Goal: Task Accomplishment & Management: Manage account settings

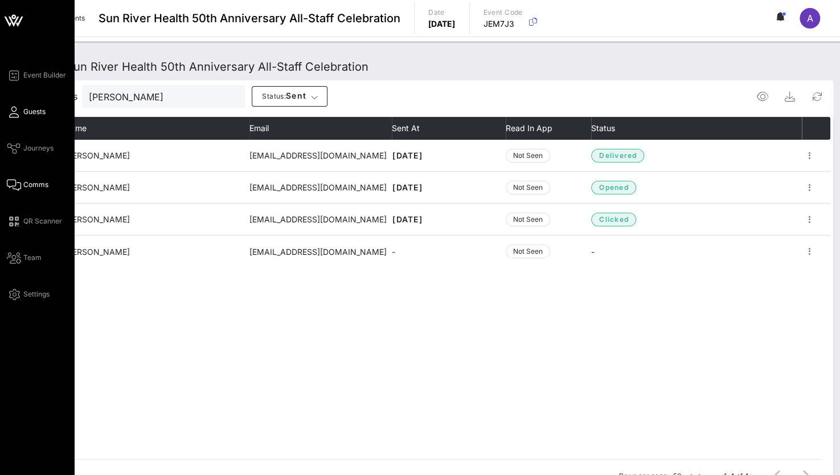
click at [24, 112] on span "Guests" at bounding box center [34, 112] width 22 height 10
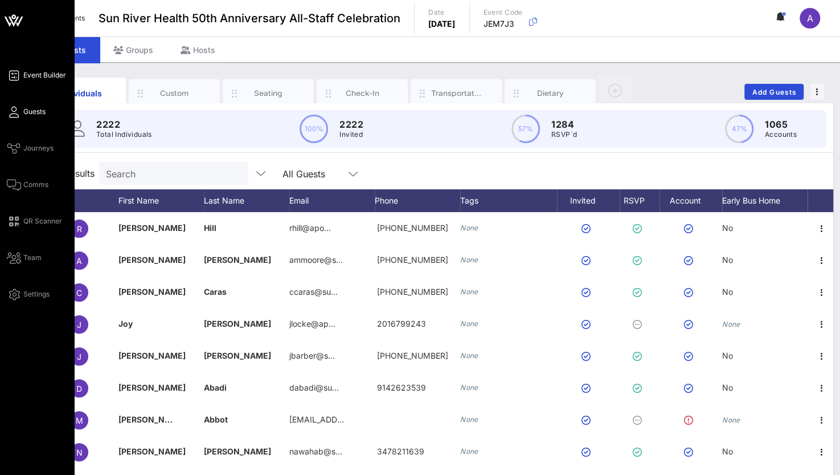
click at [40, 81] on link "Event Builder" at bounding box center [36, 75] width 59 height 14
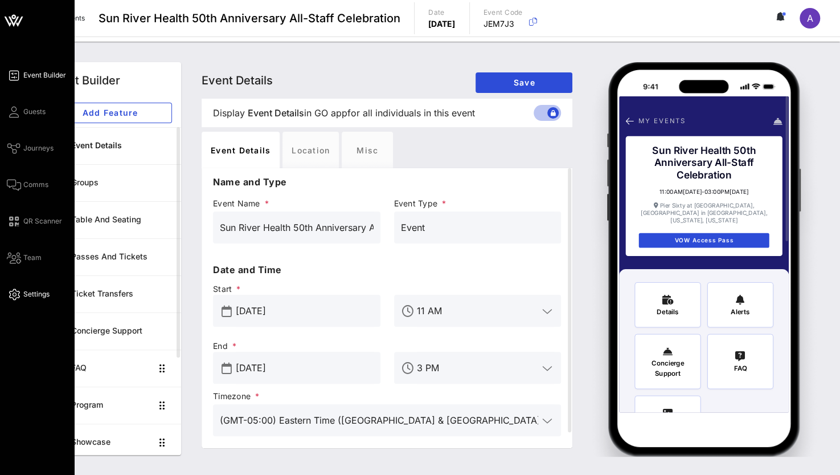
click at [28, 288] on link "Settings" at bounding box center [28, 294] width 43 height 14
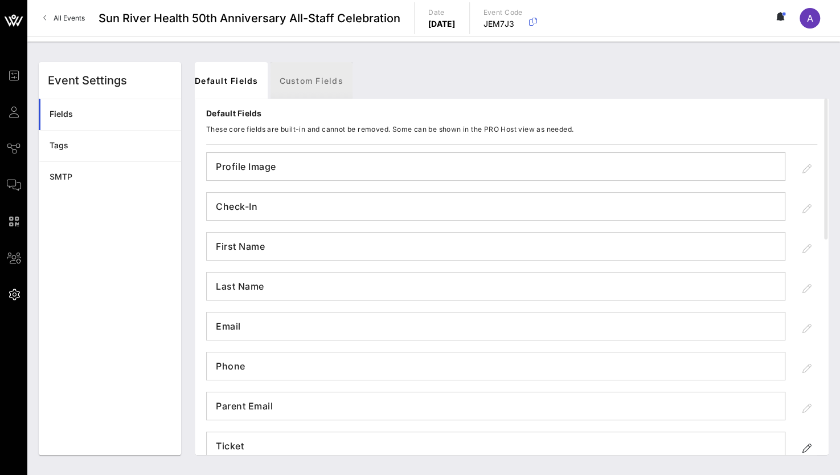
click at [319, 74] on link "Custom Fields" at bounding box center [312, 80] width 82 height 36
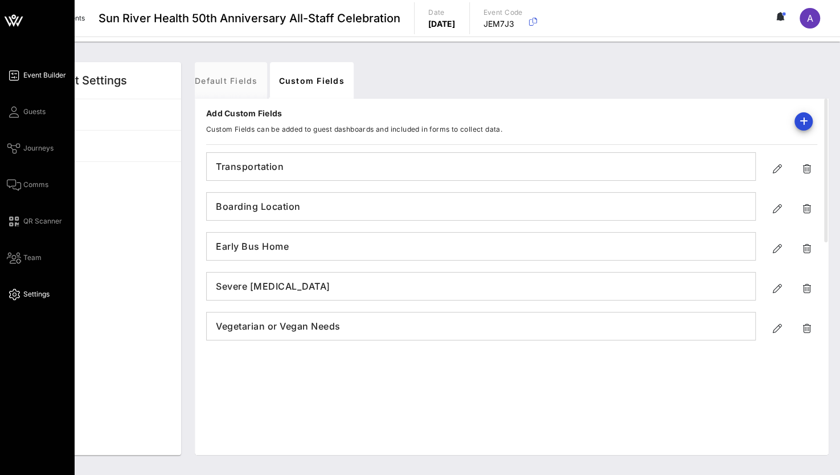
click at [33, 72] on span "Event Builder" at bounding box center [44, 75] width 43 height 10
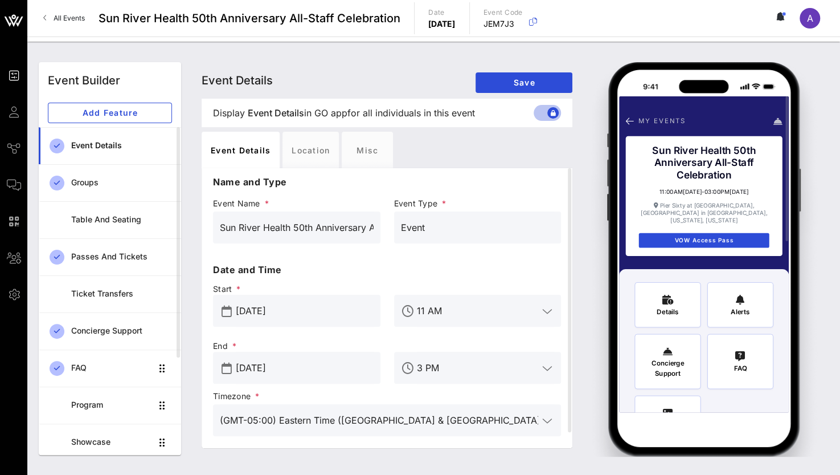
click at [783, 14] on circle at bounding box center [783, 13] width 3 height 3
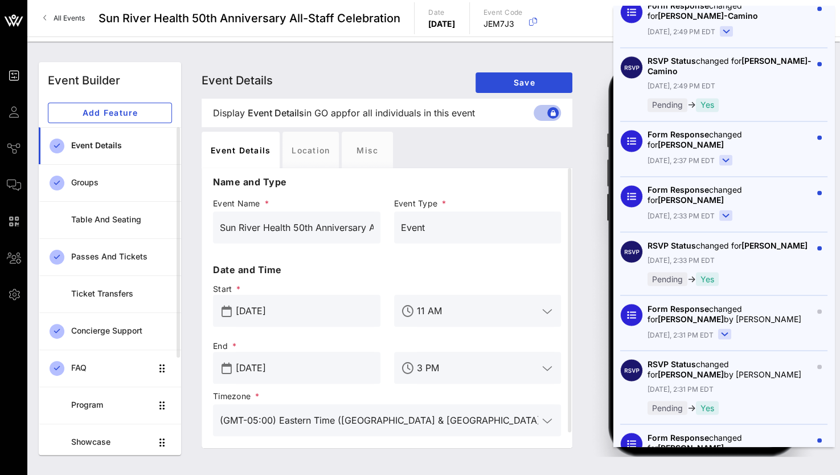
scroll to position [1310, 0]
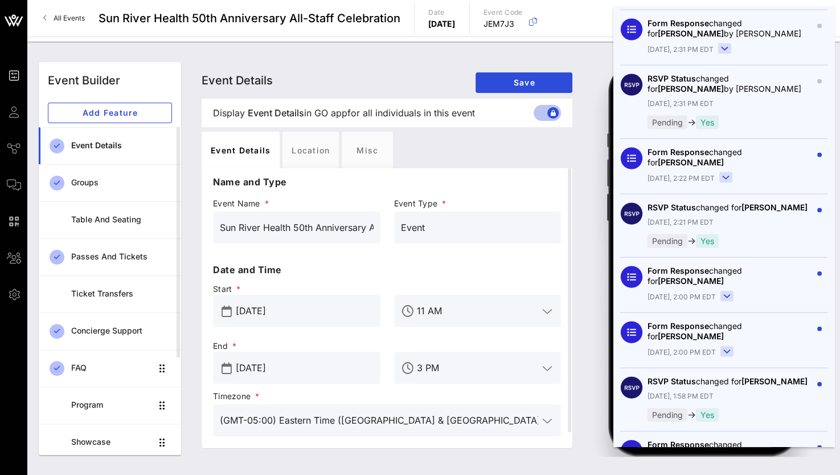
click at [565, 46] on div "Event Builder Event Builder Add Feature Event Details Groups Table and Seating …" at bounding box center [433, 258] width 813 height 433
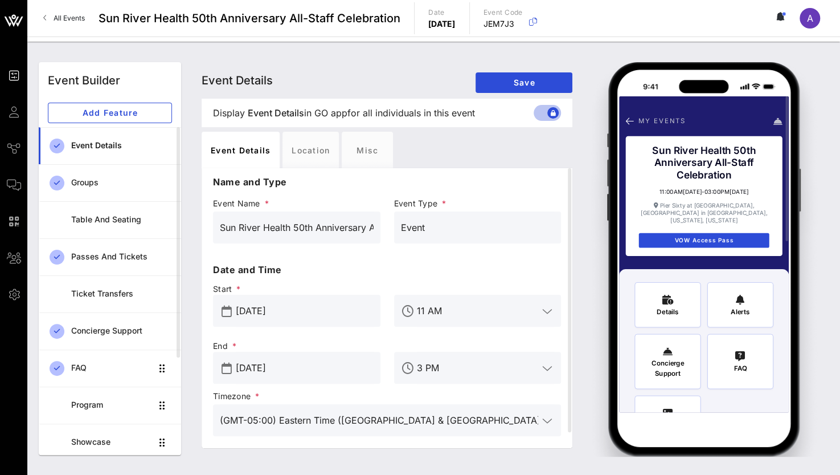
click at [781, 17] on icon at bounding box center [781, 16] width 3 height 7
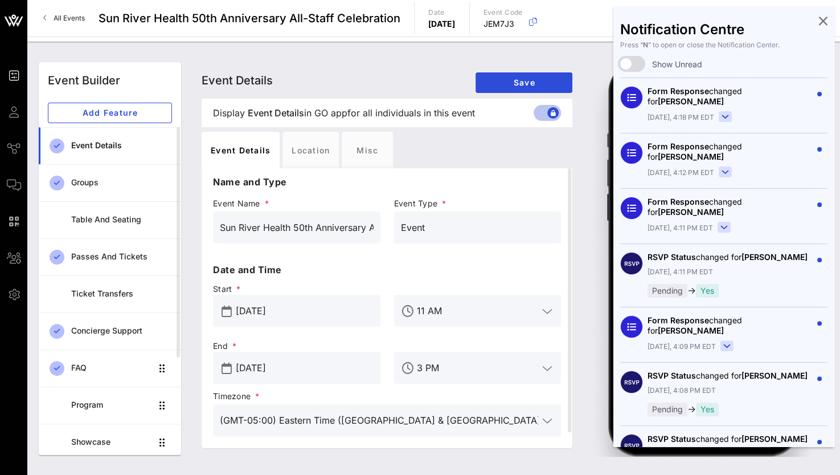
click at [809, 20] on div "Notification Centre Press “ N ” to open or close the Notification Center. Show …" at bounding box center [724, 226] width 221 height 440
click at [819, 20] on div "Notification Centre Press “ N ” to open or close the Notification Center. Show …" at bounding box center [724, 226] width 221 height 440
click at [819, 22] on icon at bounding box center [823, 20] width 9 height 2
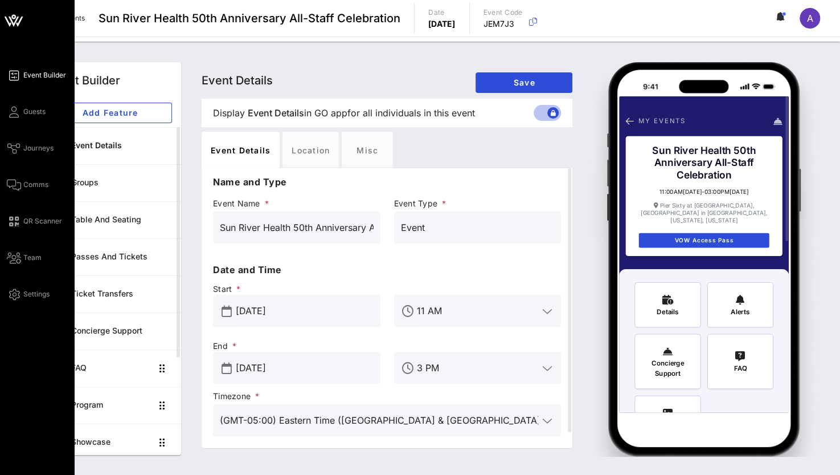
click at [18, 281] on div "Event Builder Guests Journeys Comms QR Scanner Team Settings" at bounding box center [40, 184] width 67 height 232
click at [18, 287] on div "Event Builder Guests Journeys Comms QR Scanner Team Settings" at bounding box center [40, 184] width 67 height 232
click at [15, 293] on icon at bounding box center [14, 294] width 14 height 2
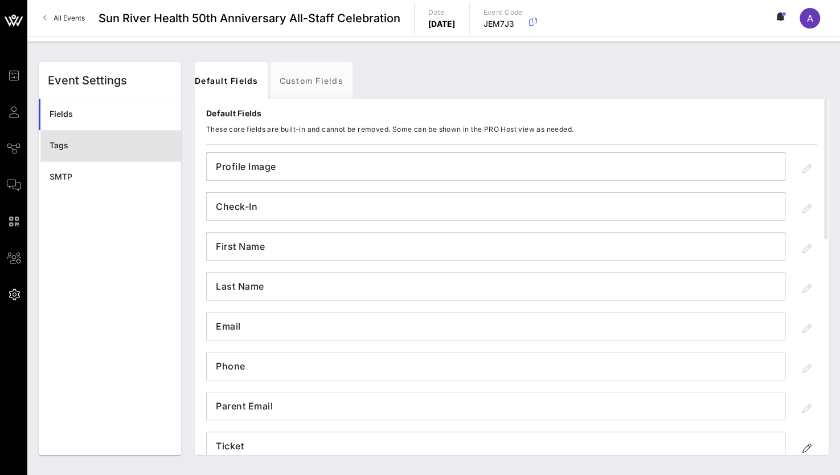
click at [72, 150] on div "Tags" at bounding box center [111, 146] width 122 height 10
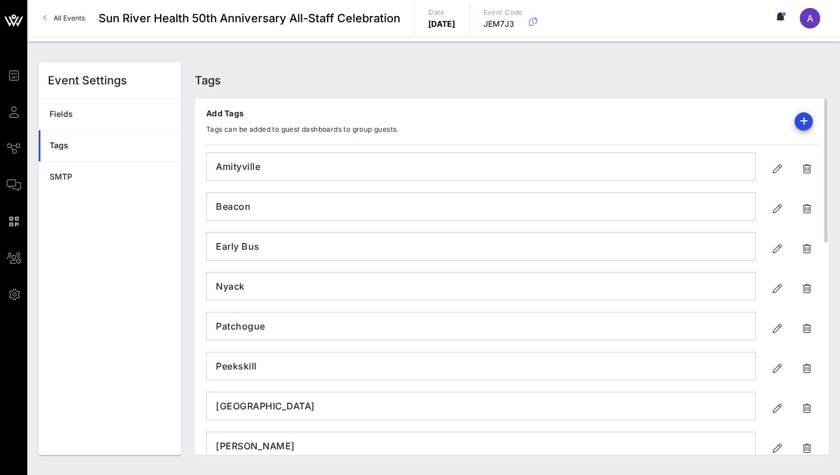
scroll to position [24, 0]
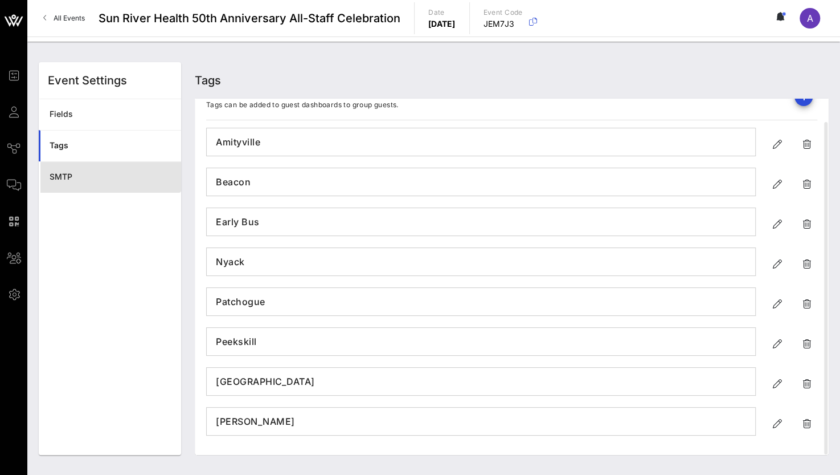
click at [106, 170] on div "SMTP" at bounding box center [111, 176] width 122 height 23
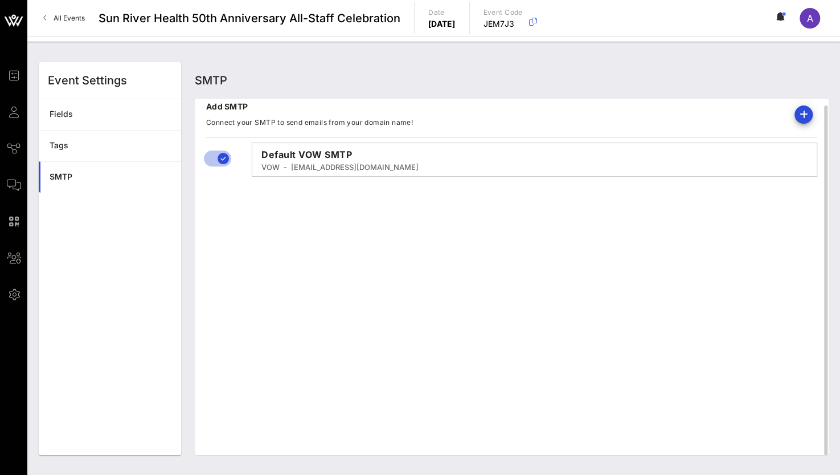
scroll to position [7, 0]
click at [66, 113] on div "Fields" at bounding box center [111, 114] width 122 height 10
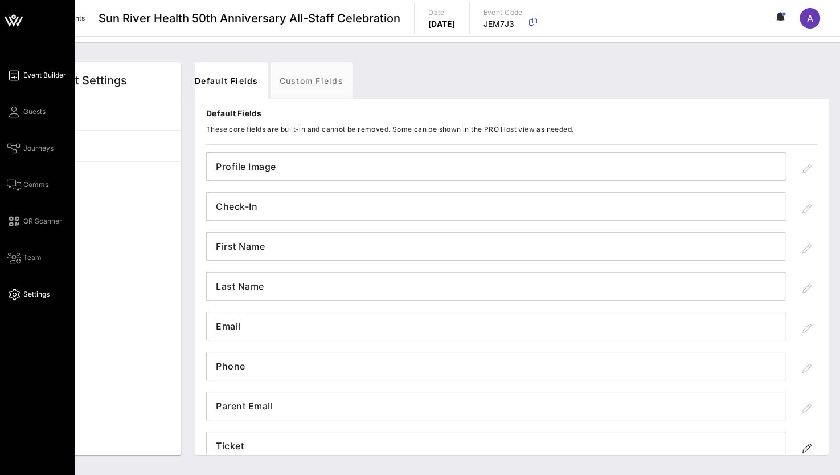
click at [17, 75] on icon at bounding box center [14, 76] width 14 height 2
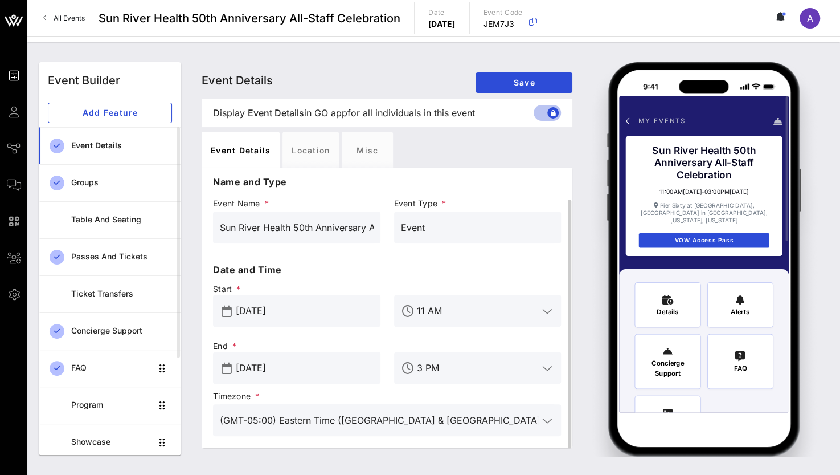
scroll to position [16, 0]
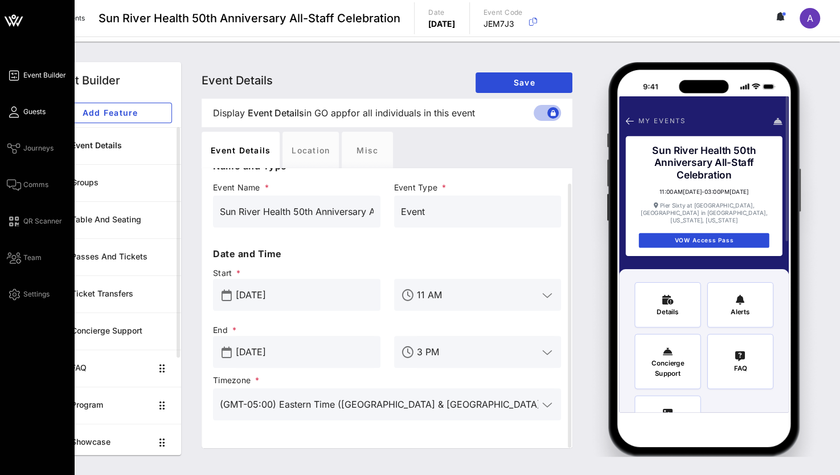
click at [19, 112] on icon at bounding box center [14, 112] width 14 height 2
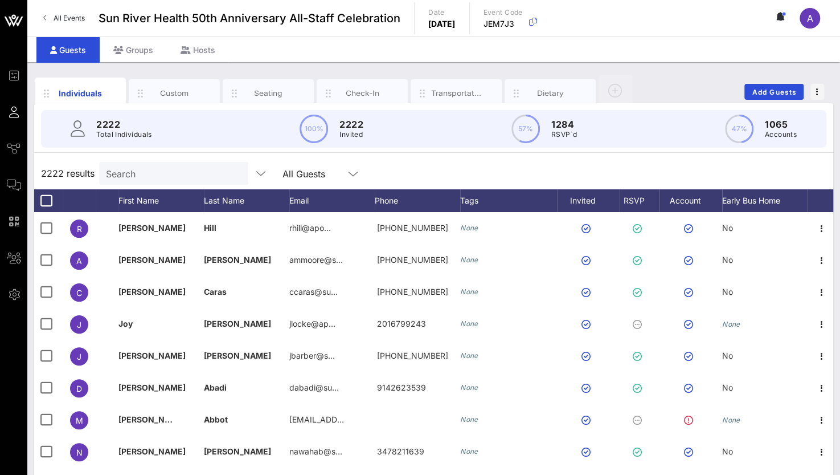
click at [826, 93] on div "Individuals Custom Seating Check-In Transportation Dietary Add Guests" at bounding box center [433, 91] width 799 height 36
click at [822, 93] on span "button" at bounding box center [818, 92] width 14 height 8
click at [698, 76] on div "Individuals Custom Seating Check-In Transportation Dietary Add Guests" at bounding box center [433, 91] width 799 height 36
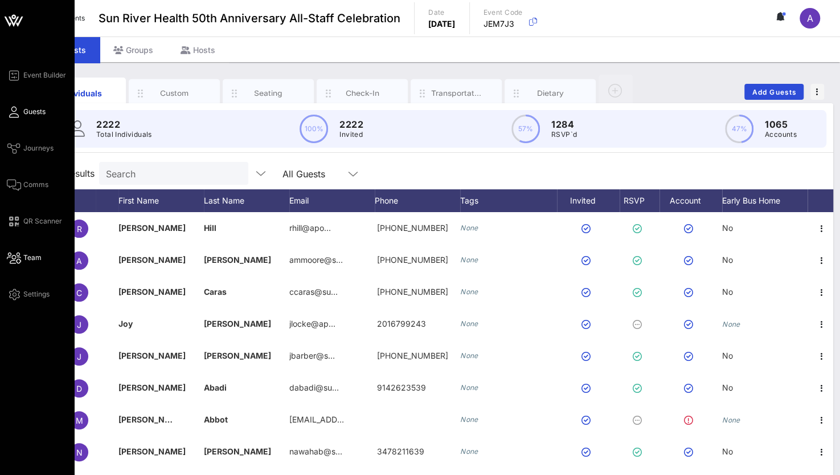
click at [10, 257] on icon at bounding box center [14, 258] width 14 height 2
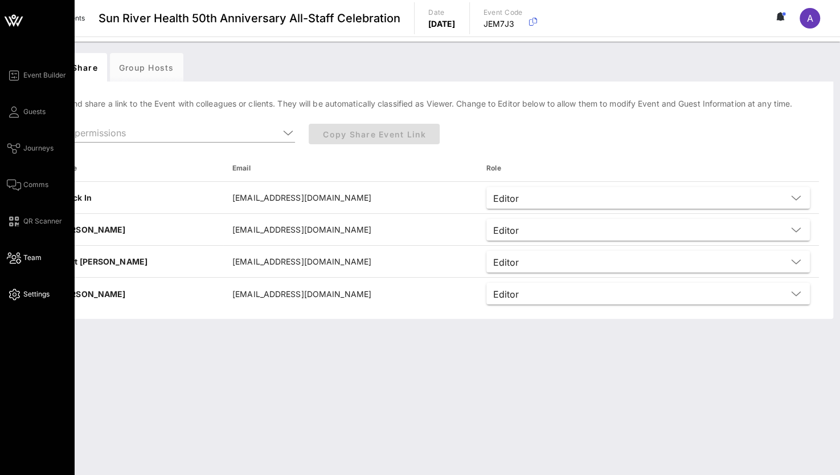
click at [28, 291] on span "Settings" at bounding box center [36, 294] width 26 height 10
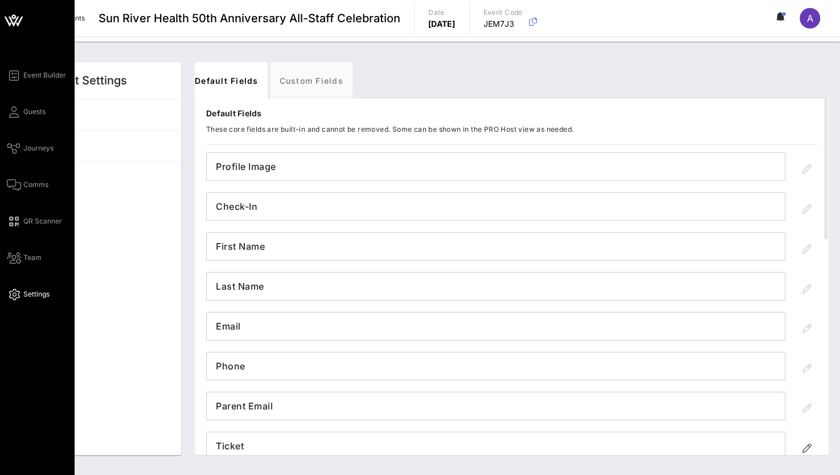
click at [6, 115] on div "Event Builder Guests Journeys Comms QR Scanner Team Settings" at bounding box center [37, 237] width 74 height 475
click at [10, 111] on icon at bounding box center [14, 112] width 14 height 2
